Goal: Transaction & Acquisition: Purchase product/service

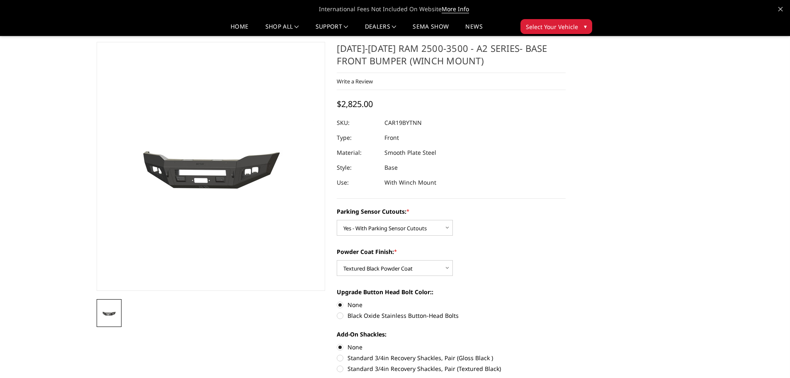
select select "2015"
select select "2017"
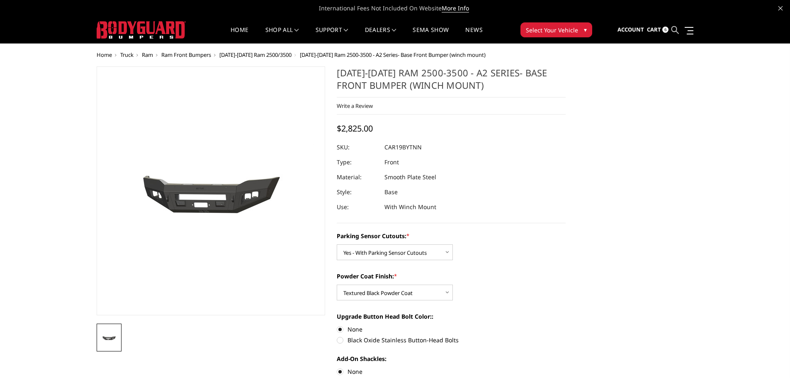
click at [677, 29] on icon at bounding box center [675, 29] width 7 height 7
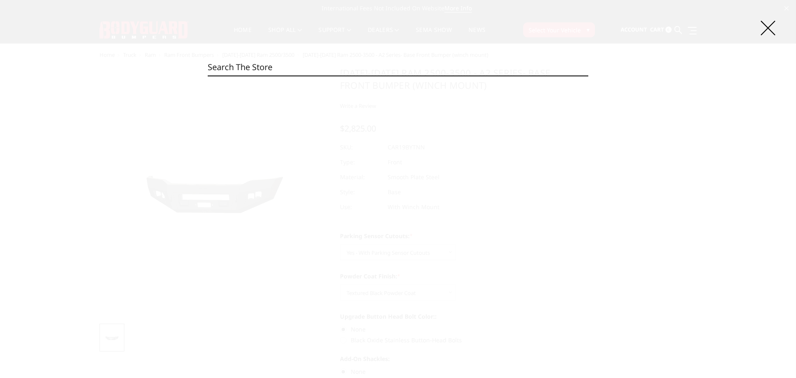
click at [428, 66] on input "Search" at bounding box center [398, 67] width 381 height 17
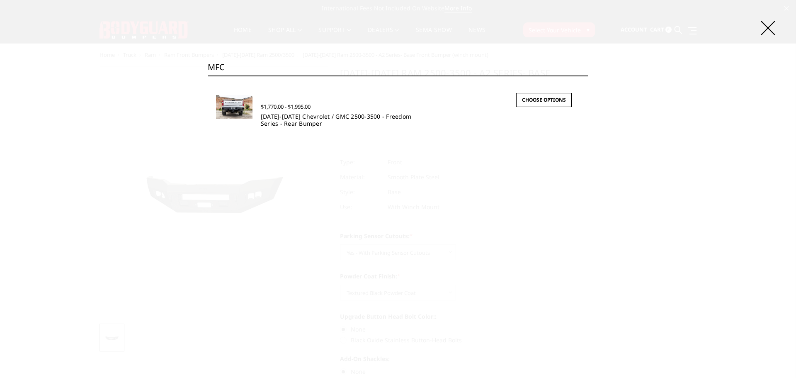
type input "MFC"
click at [302, 119] on link "[DATE]-[DATE] Chevrolet / GMC 2500-3500 - Freedom Series - Rear Bumper" at bounding box center [336, 119] width 151 height 15
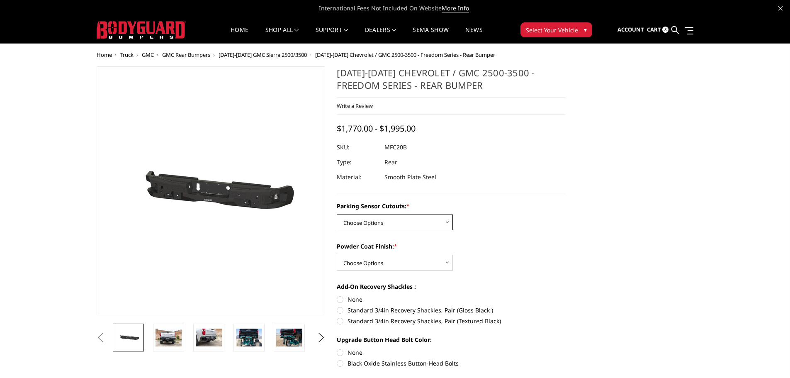
click at [442, 225] on select "Choose Options No - Without Parking Sensor Cutouts Yes - With Parking Sensor Cu…" at bounding box center [395, 222] width 116 height 16
select select "2870"
click at [337, 214] on select "Choose Options No - Without Parking Sensor Cutouts Yes - With Parking Sensor Cu…" at bounding box center [395, 222] width 116 height 16
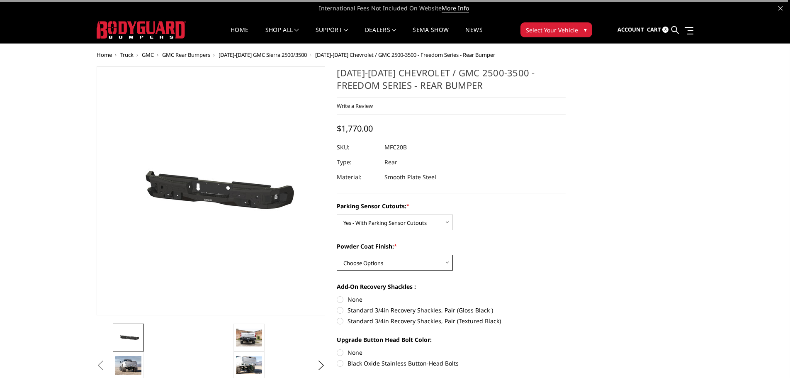
click at [425, 261] on select "Choose Options Bare Metal Texture Black Powder Coat" at bounding box center [395, 263] width 116 height 16
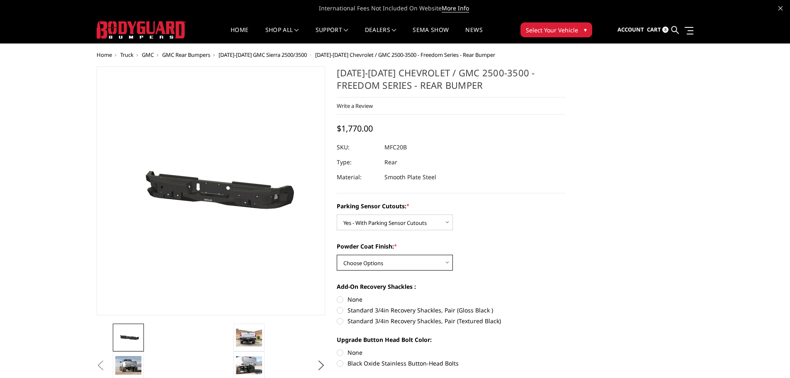
select select "2872"
click at [337, 255] on select "Choose Options Bare Metal Texture Black Powder Coat" at bounding box center [395, 263] width 116 height 16
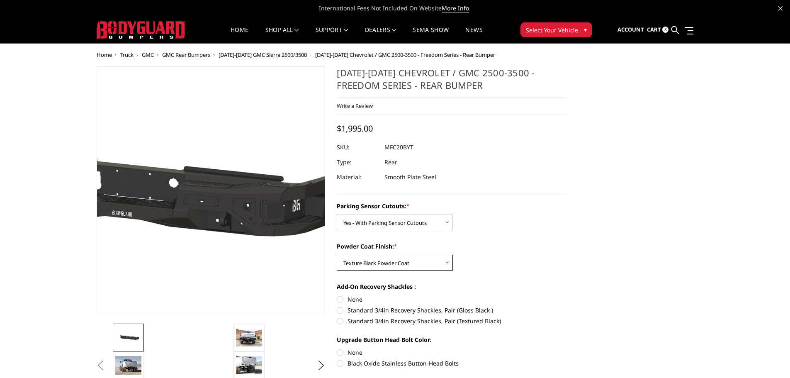
scroll to position [41, 0]
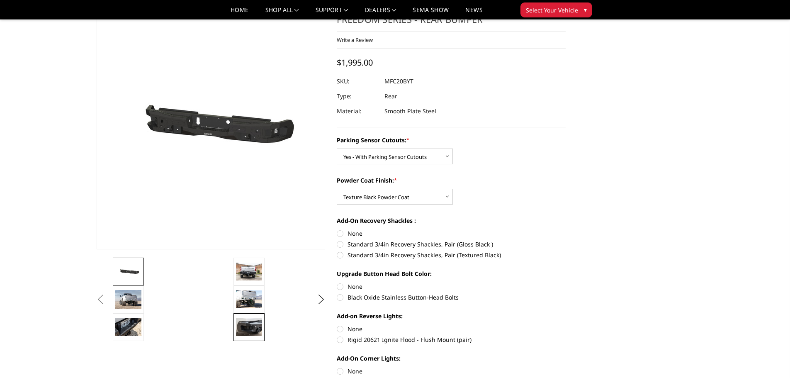
click at [250, 329] on img at bounding box center [249, 326] width 26 height 17
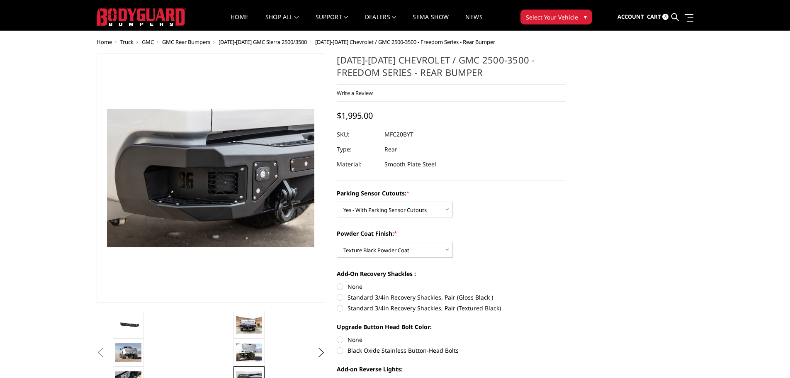
scroll to position [0, 0]
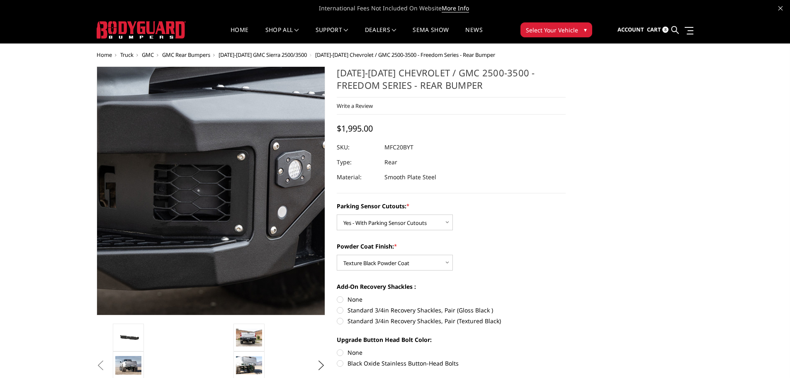
click at [249, 217] on img at bounding box center [160, 180] width 531 height 354
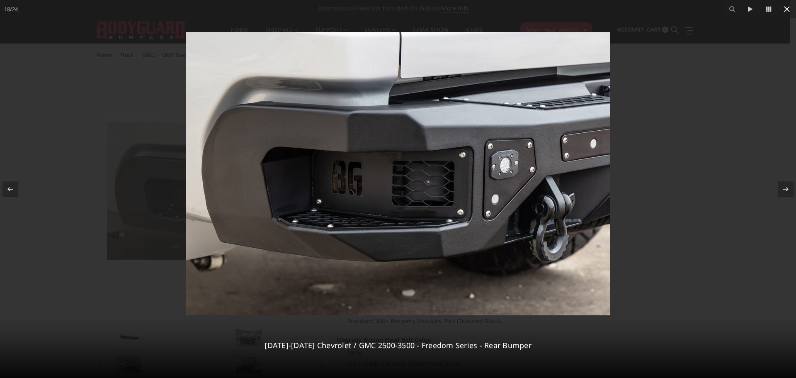
click at [790, 7] on icon at bounding box center [787, 9] width 6 height 6
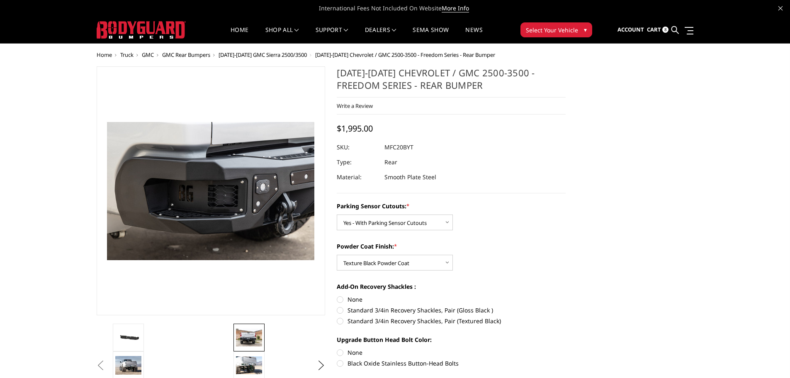
click at [253, 343] on img at bounding box center [249, 337] width 26 height 17
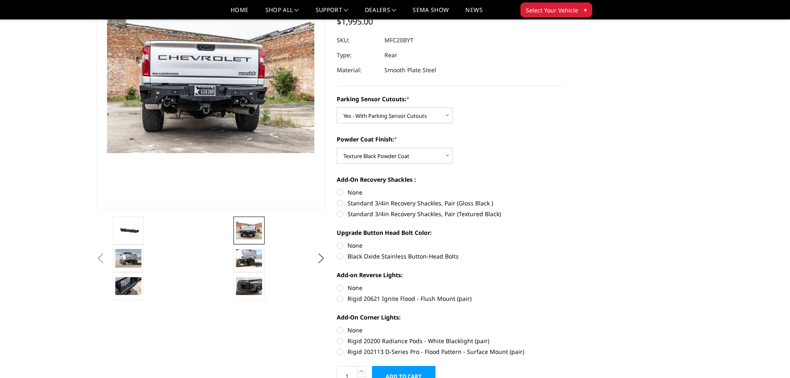
scroll to position [83, 0]
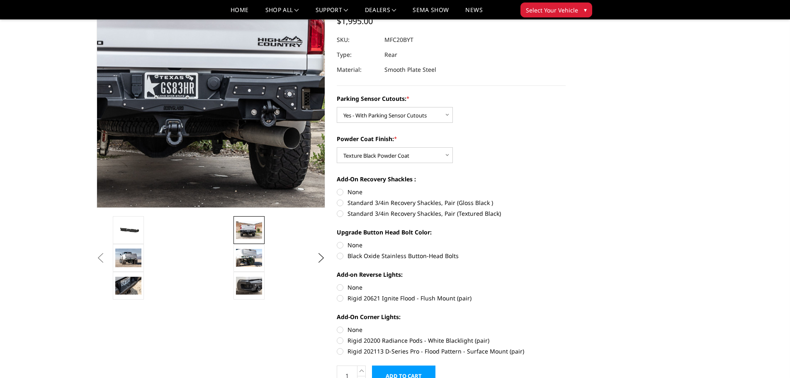
click at [230, 119] on img at bounding box center [185, 69] width 531 height 354
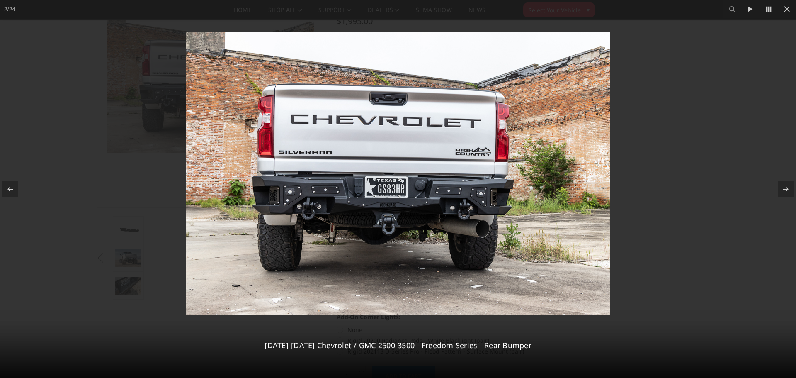
click at [457, 209] on img at bounding box center [398, 173] width 425 height 283
click at [788, 10] on icon at bounding box center [787, 9] width 6 height 6
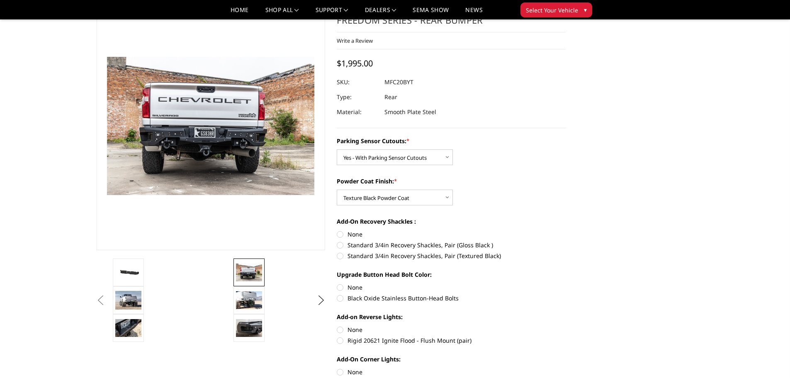
scroll to position [0, 0]
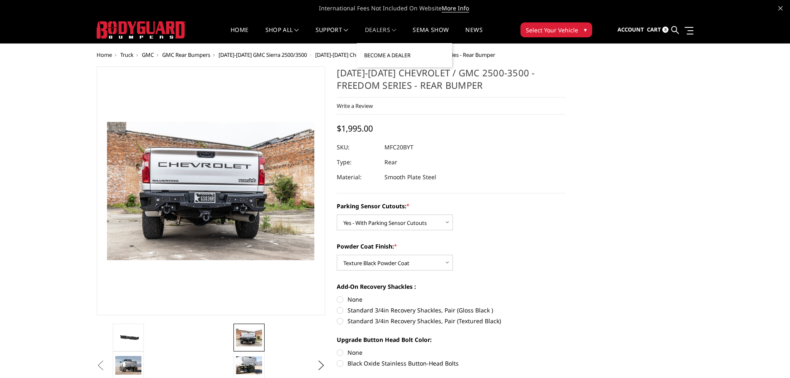
click at [378, 54] on link "Become a Dealer" at bounding box center [404, 55] width 89 height 16
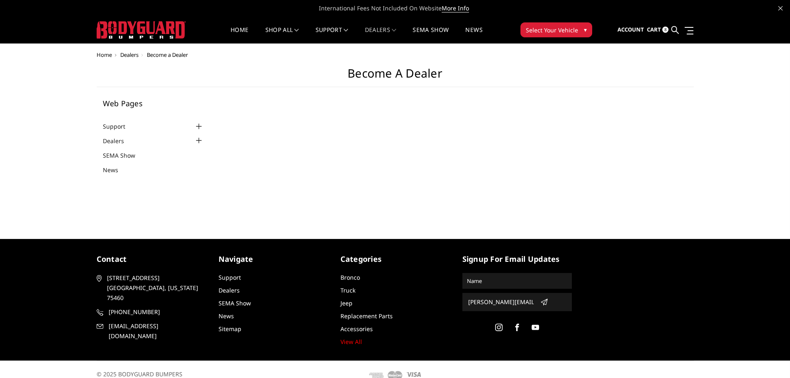
select select "US"
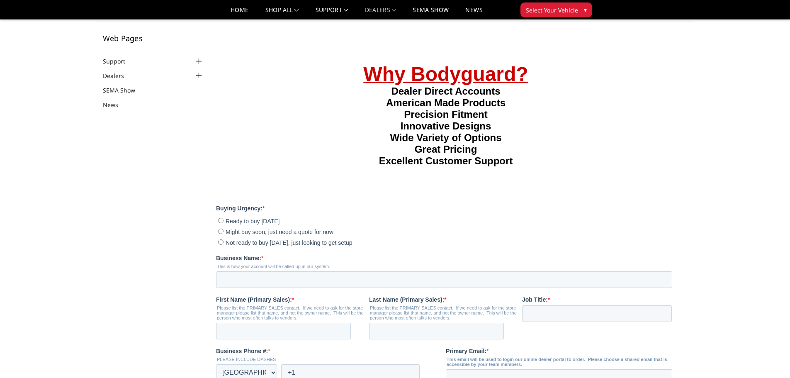
scroll to position [166, 0]
